Goal: Task Accomplishment & Management: Manage account settings

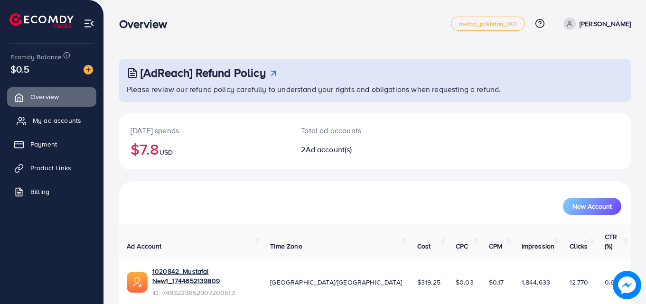
click at [81, 123] on link "My ad accounts" at bounding box center [51, 120] width 89 height 19
